Goal: Task Accomplishment & Management: Complete application form

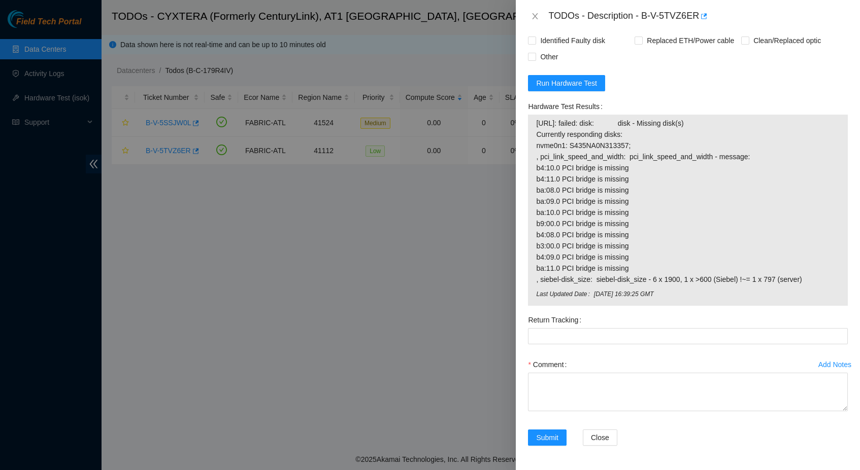
scroll to position [925, 0]
click at [584, 77] on button "Run Hardware Test" at bounding box center [566, 83] width 77 height 16
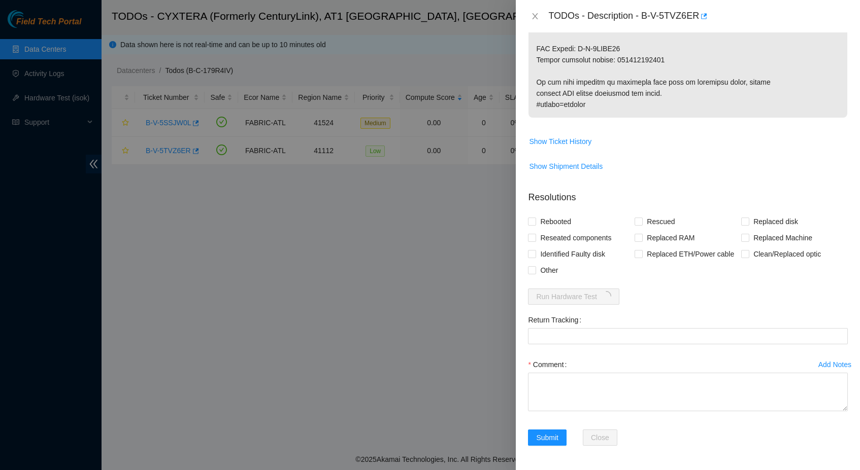
scroll to position [711, 0]
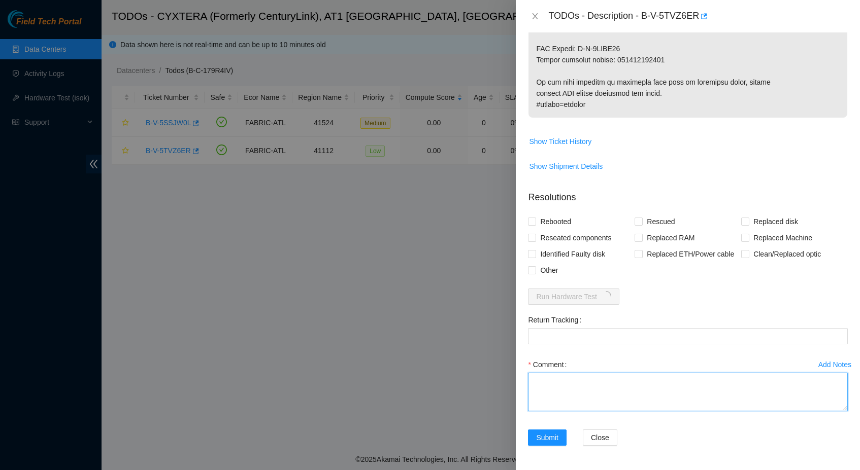
click at [620, 394] on textarea "Comment" at bounding box center [688, 392] width 320 height 39
type textarea "Replaced old Server With new server Iped the server Ran isok -"
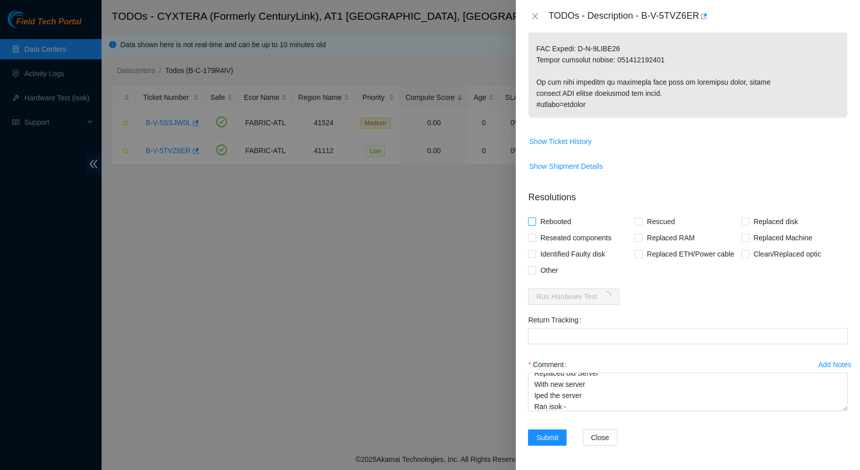
click at [573, 214] on span "Rebooted" at bounding box center [555, 222] width 39 height 16
click at [535, 218] on input "Rebooted" at bounding box center [531, 221] width 7 height 7
checkbox input "true"
click at [663, 214] on span "Rescued" at bounding box center [660, 222] width 36 height 16
click at [641, 218] on input "Rescued" at bounding box center [637, 221] width 7 height 7
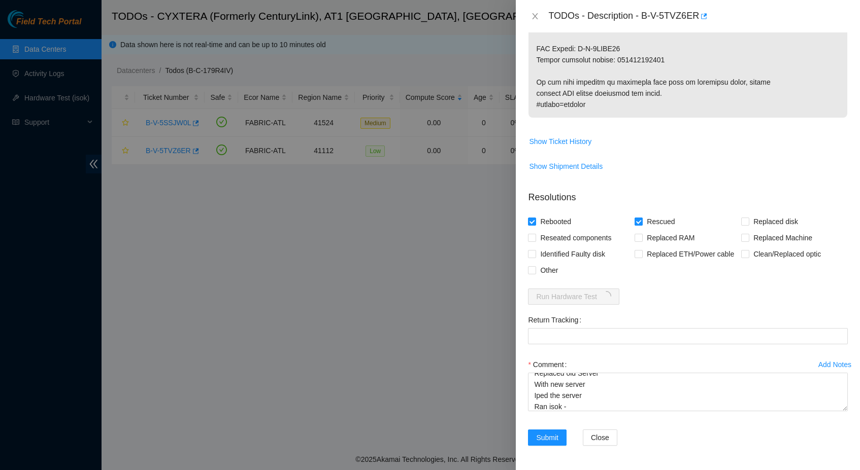
click at [663, 214] on span "Rescued" at bounding box center [660, 222] width 36 height 16
click at [641, 218] on input "Rescued" at bounding box center [637, 221] width 7 height 7
checkbox input "false"
click at [766, 230] on span "Replaced Machine" at bounding box center [782, 238] width 67 height 16
click at [748, 234] on input "Replaced Machine" at bounding box center [744, 237] width 7 height 7
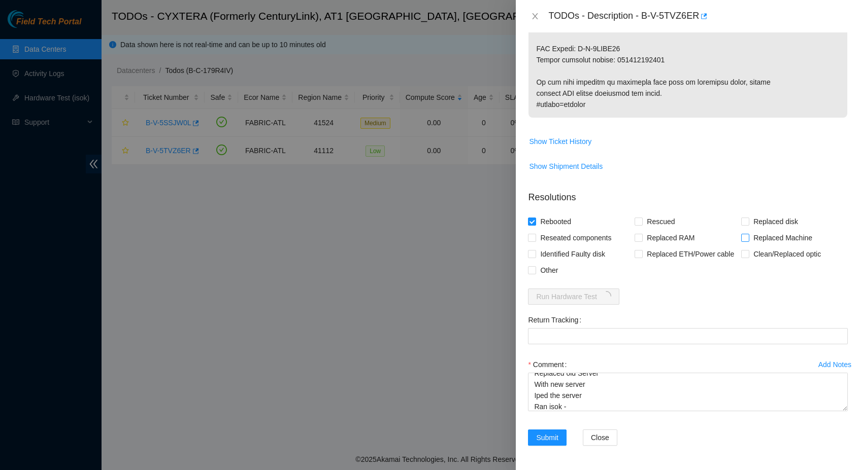
checkbox input "true"
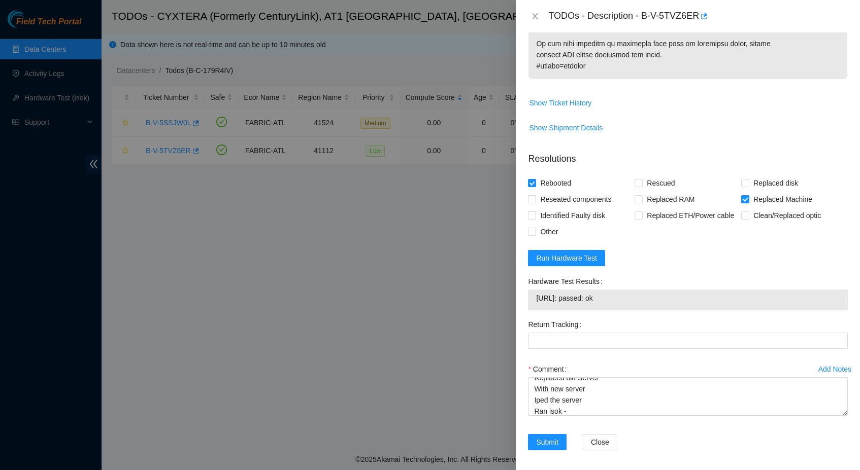
drag, startPoint x: 637, startPoint y: 341, endPoint x: 536, endPoint y: 337, distance: 100.5
click at [536, 304] on span "[URL]: passed: ok" at bounding box center [687, 298] width 303 height 11
copy span "[URL]: passed: ok"
click at [598, 416] on textarea "Replaced old Server With new server Iped the server Ran isok -" at bounding box center [688, 397] width 320 height 39
paste textarea "[URL]: passed: ok"
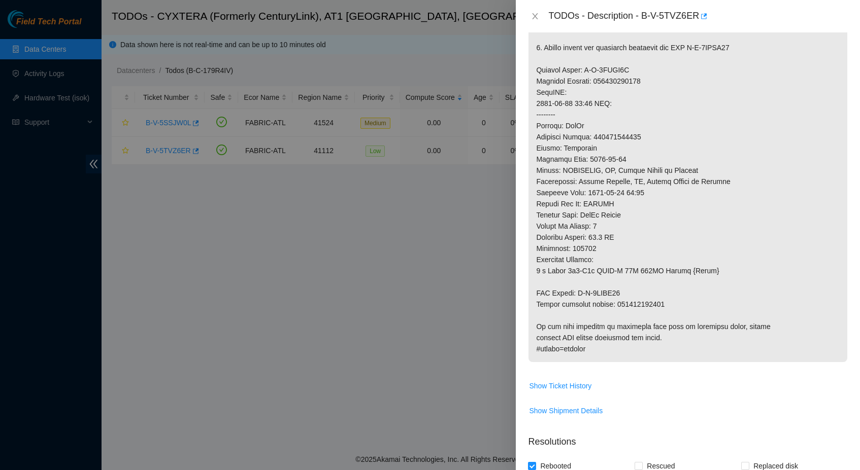
scroll to position [428, 0]
type textarea "Replaced old Server With new server Iped the server Ran isok - [URL]: passed: ok"
click at [634, 322] on p at bounding box center [687, 70] width 319 height 585
copy p "414739615040"
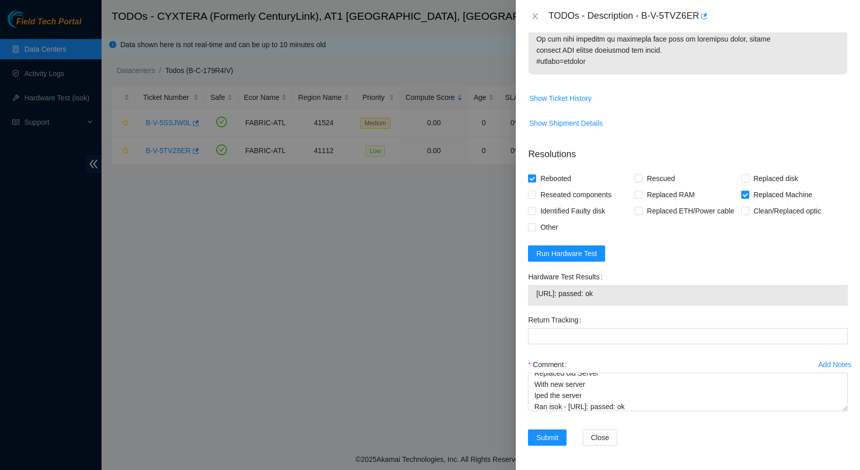
scroll to position [755, 0]
click at [609, 326] on div "Return Tracking" at bounding box center [688, 320] width 320 height 16
click at [609, 328] on div "Return Tracking" at bounding box center [688, 320] width 320 height 16
click at [606, 340] on Tracking "Return Tracking" at bounding box center [688, 336] width 320 height 16
paste Tracking "414739615040"
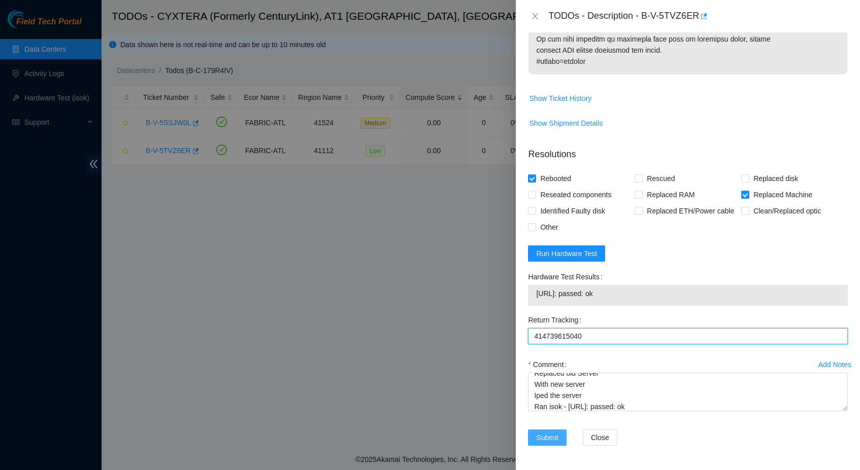
type Tracking "414739615040"
click at [551, 438] on span "Submit" at bounding box center [547, 437] width 22 height 11
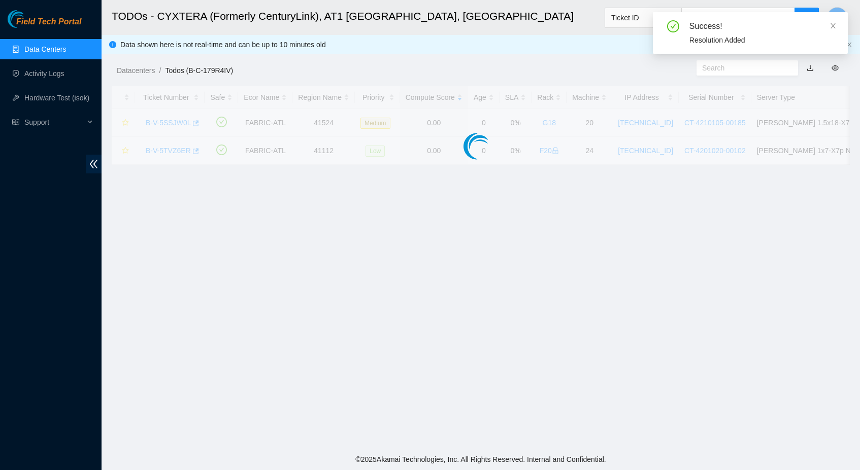
scroll to position [80, 0]
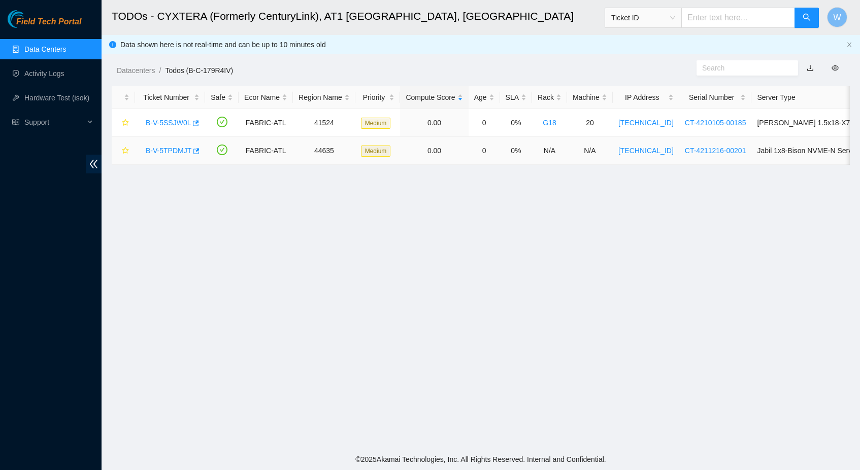
click at [175, 152] on link "B-V-5TPDMJT" at bounding box center [169, 151] width 46 height 8
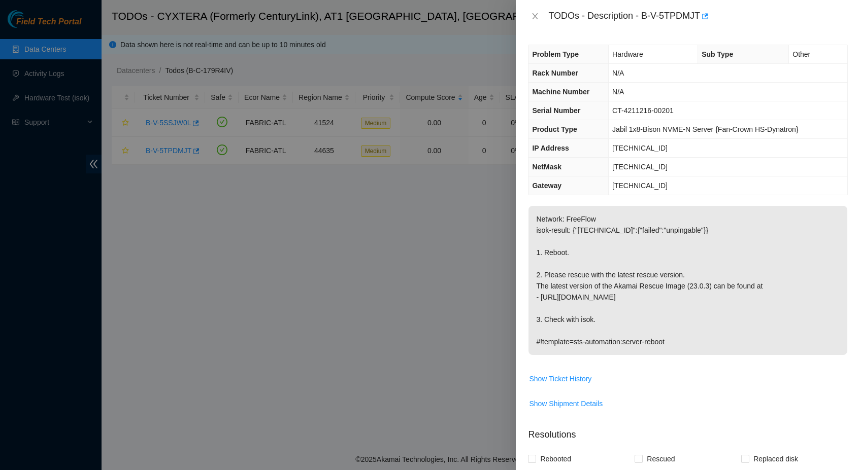
scroll to position [0, 0]
click at [537, 16] on icon "close" at bounding box center [535, 16] width 8 height 8
